Goal: Find specific page/section: Find specific page/section

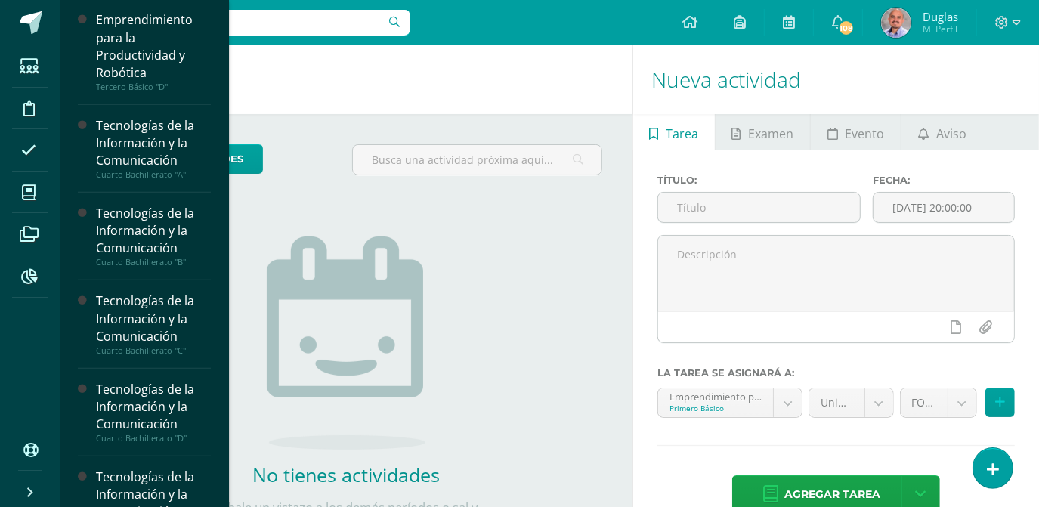
scroll to position [711, 0]
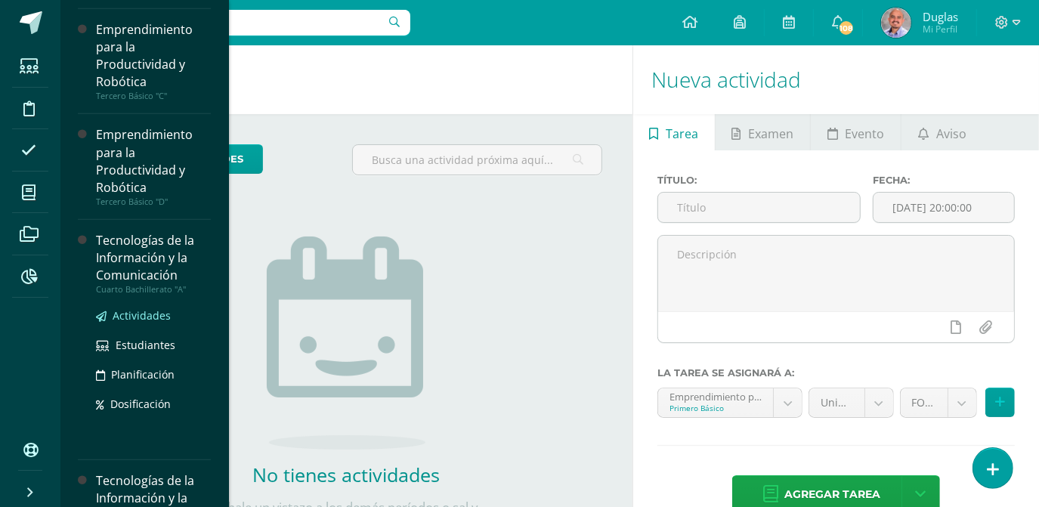
click at [156, 318] on span "Actividades" at bounding box center [142, 315] width 58 height 14
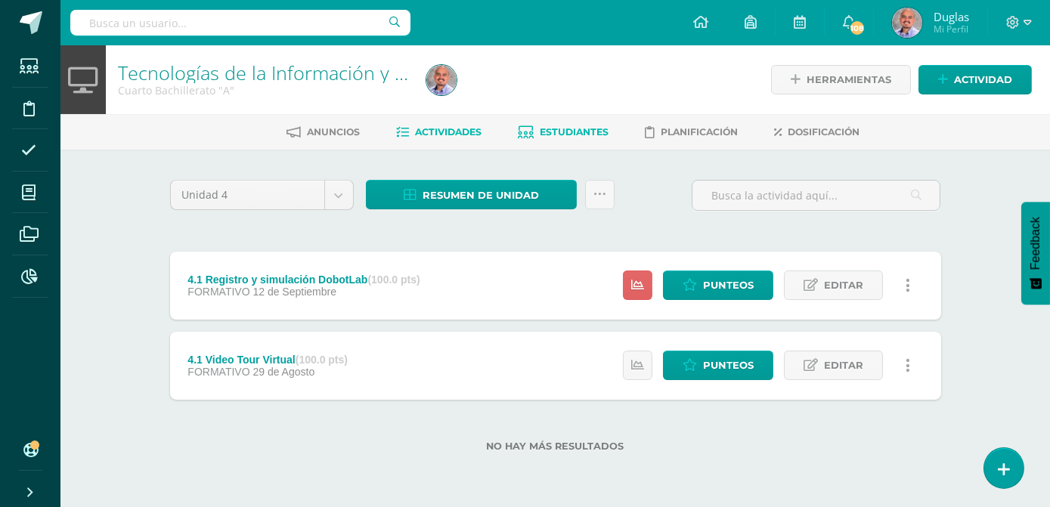
click at [600, 126] on span "Estudiantes" at bounding box center [574, 131] width 69 height 11
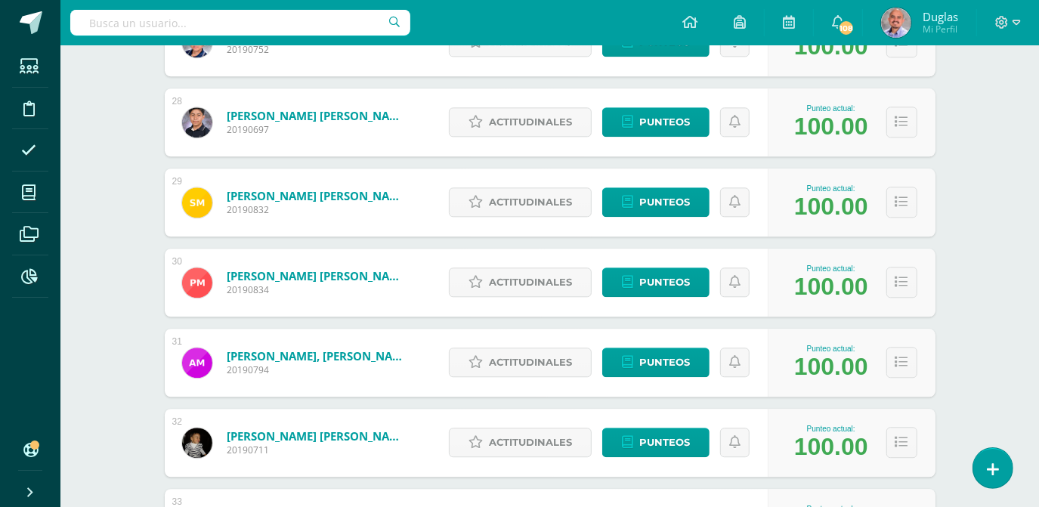
scroll to position [2427, 0]
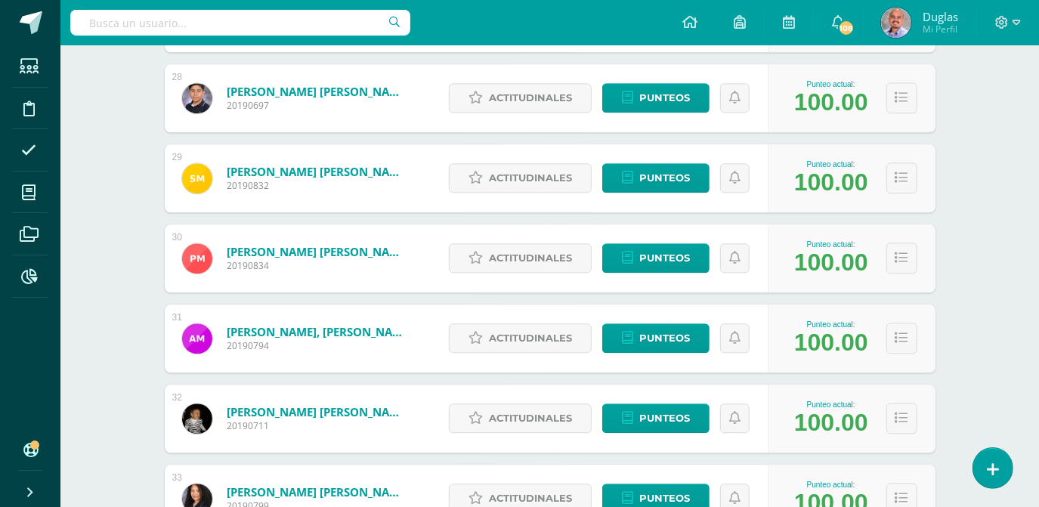
click at [310, 23] on input "text" at bounding box center [240, 23] width 340 height 26
click at [278, 19] on input "pablo javier mendez galvez" at bounding box center [240, 23] width 340 height 26
type input "pablo javier mendez galve"
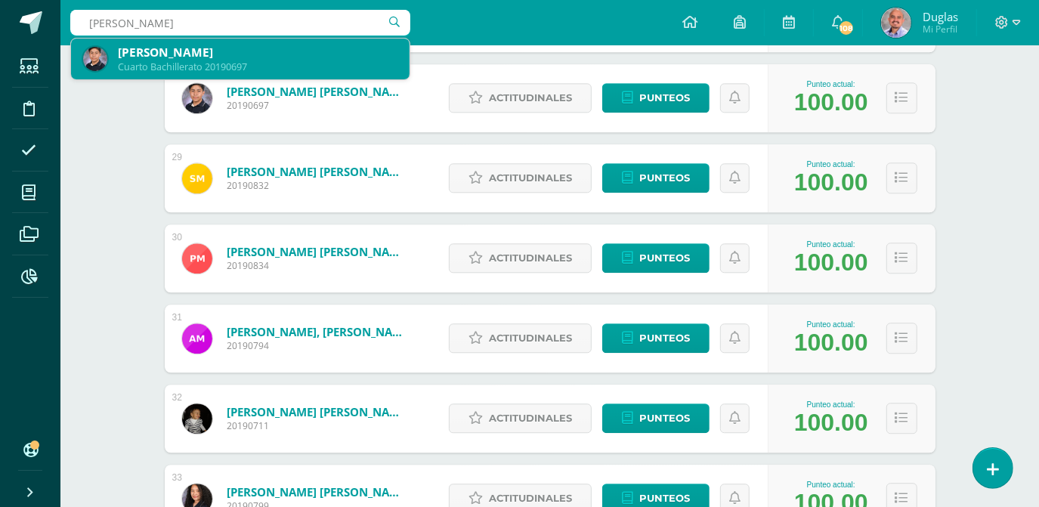
click at [228, 55] on div "Pablo Javier Mendez Gálvez" at bounding box center [258, 53] width 280 height 16
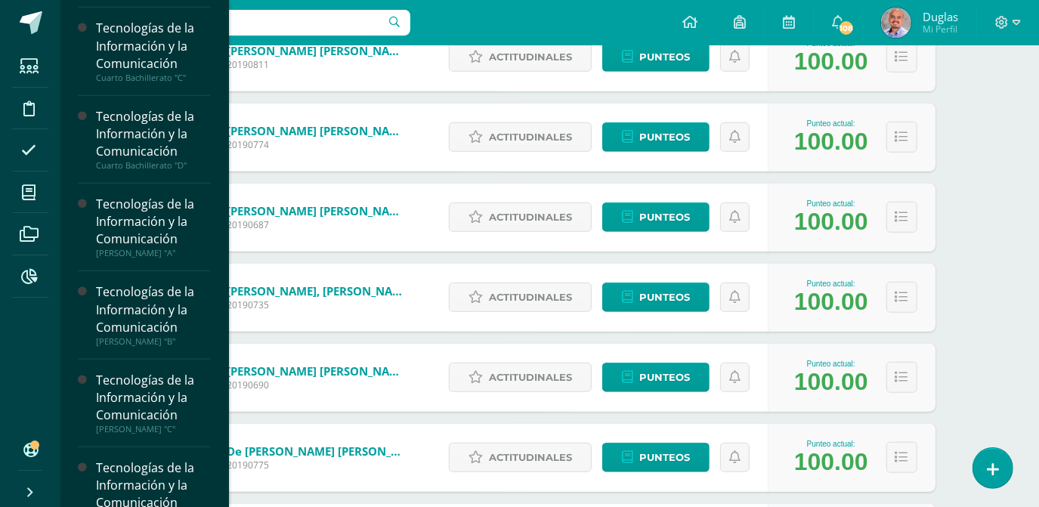
scroll to position [961, 0]
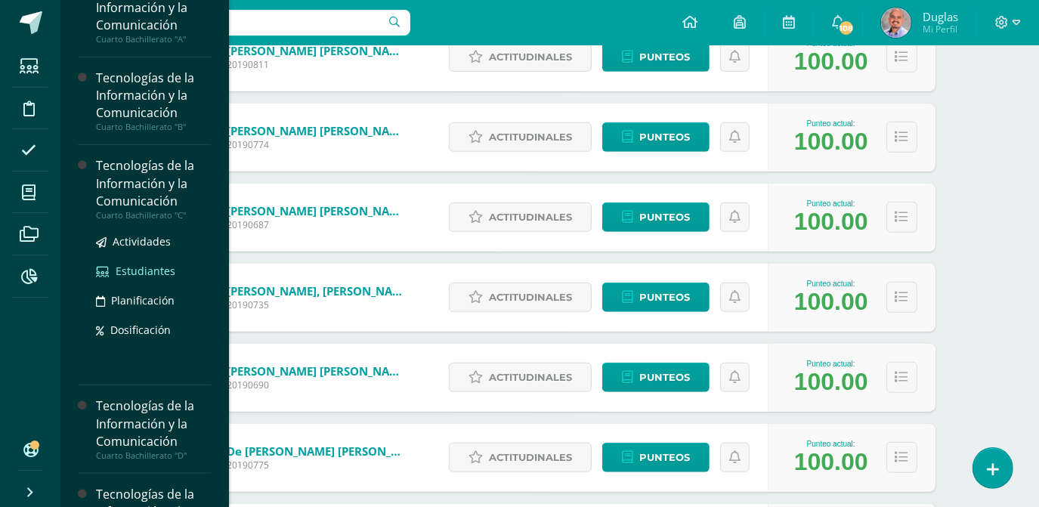
click at [133, 267] on span "Estudiantes" at bounding box center [146, 271] width 60 height 14
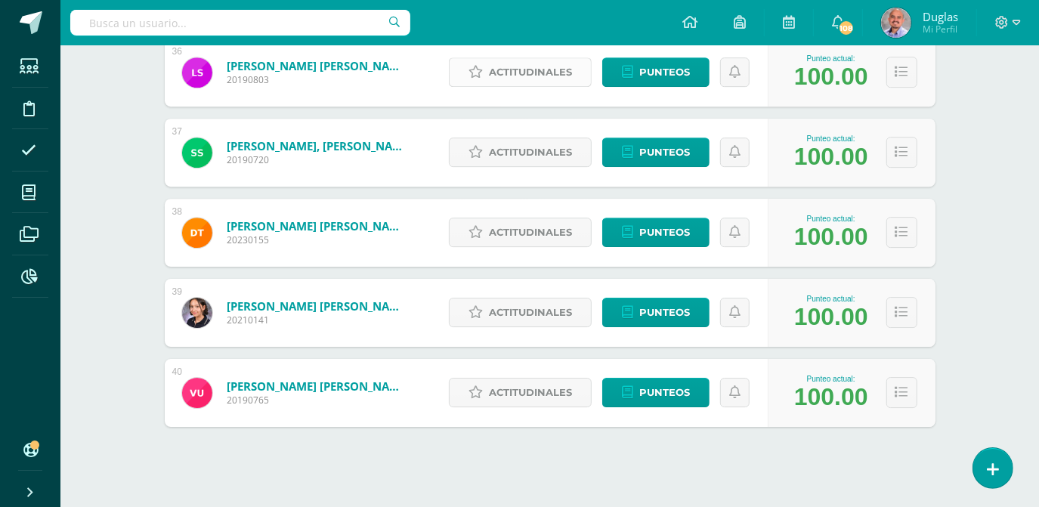
scroll to position [3109, 0]
